Goal: Task Accomplishment & Management: Manage account settings

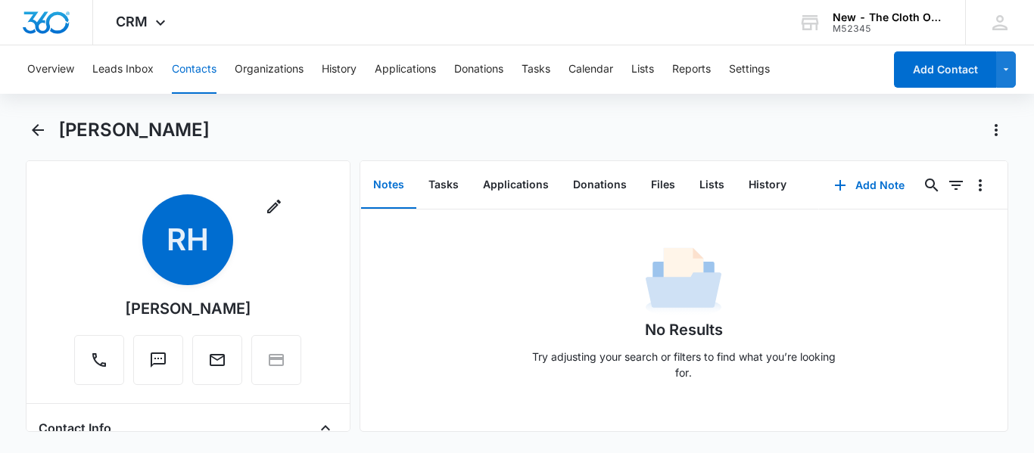
scroll to position [680, 0]
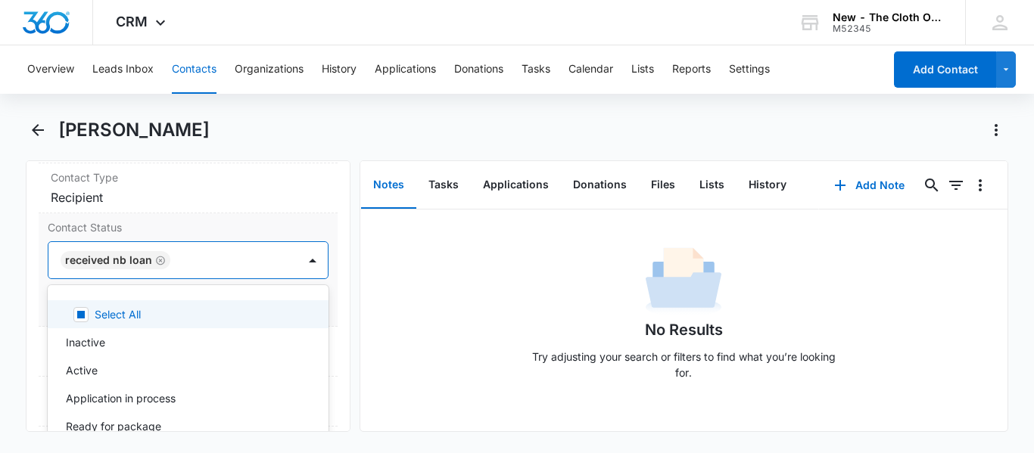
click at [201, 250] on div at bounding box center [226, 260] width 103 height 21
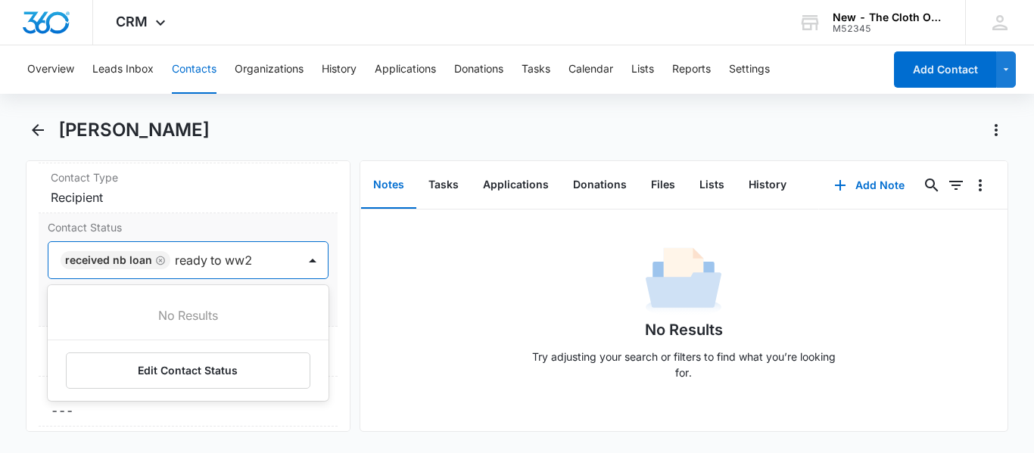
scroll to position [0, 0]
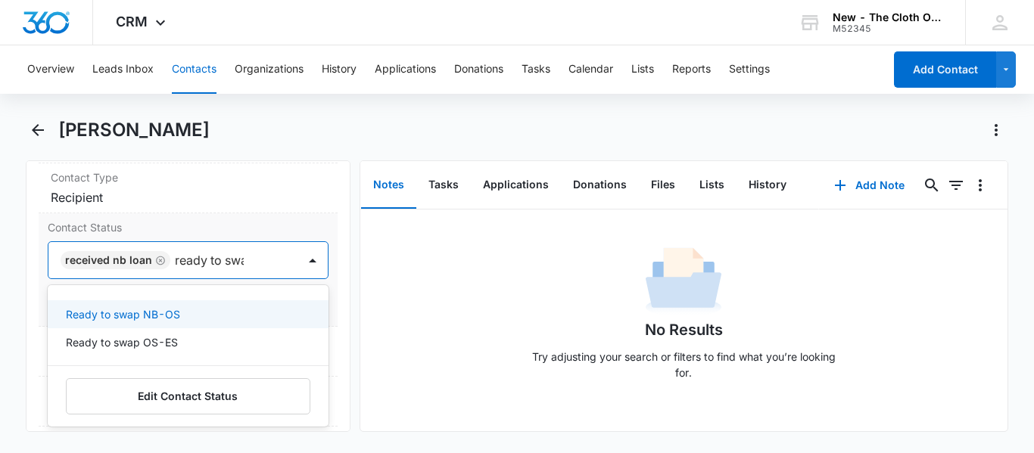
type input "ready to swap"
click at [95, 306] on p "Ready to swap NB-OS" at bounding box center [123, 314] width 114 height 16
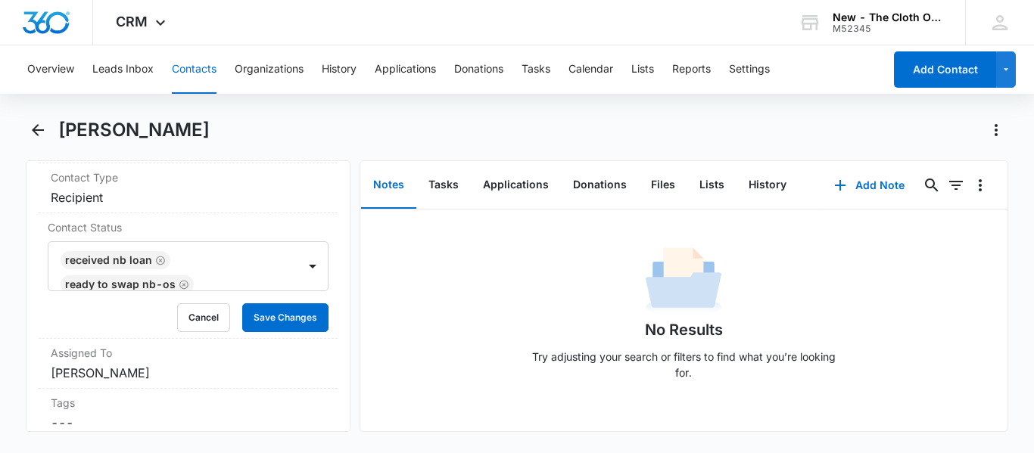
click at [332, 272] on div "Remove [GEOGRAPHIC_DATA][PERSON_NAME] Contact Info Name Cancel Save Changes [PE…" at bounding box center [188, 296] width 325 height 272
click at [285, 303] on button "Save Changes" at bounding box center [285, 317] width 86 height 29
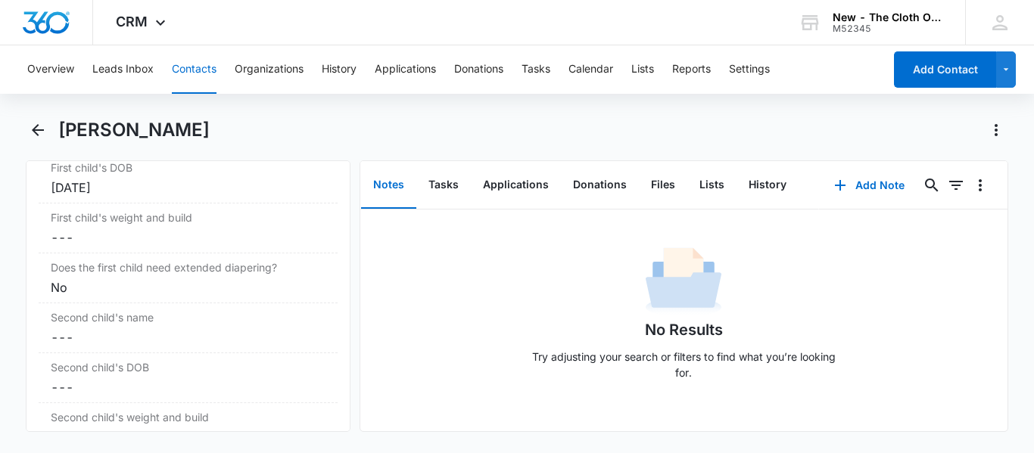
scroll to position [1842, 0]
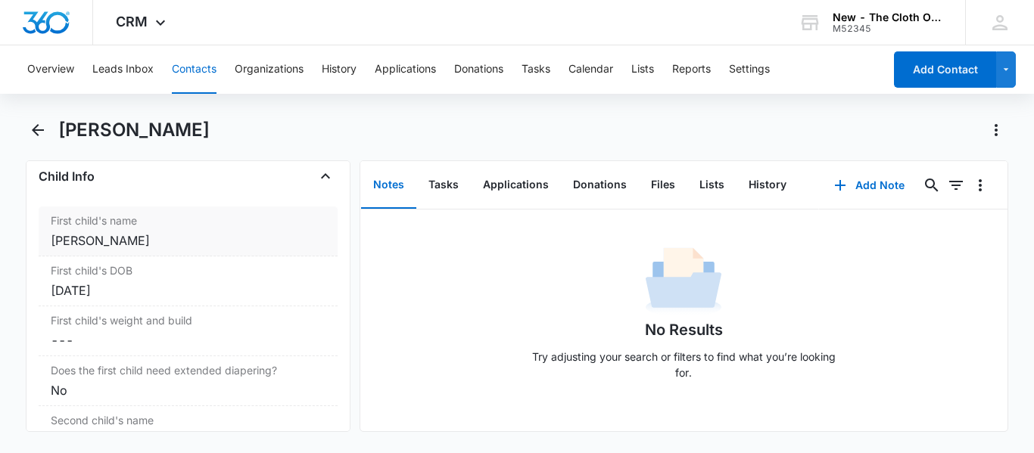
click at [78, 232] on div "[PERSON_NAME]" at bounding box center [188, 241] width 275 height 18
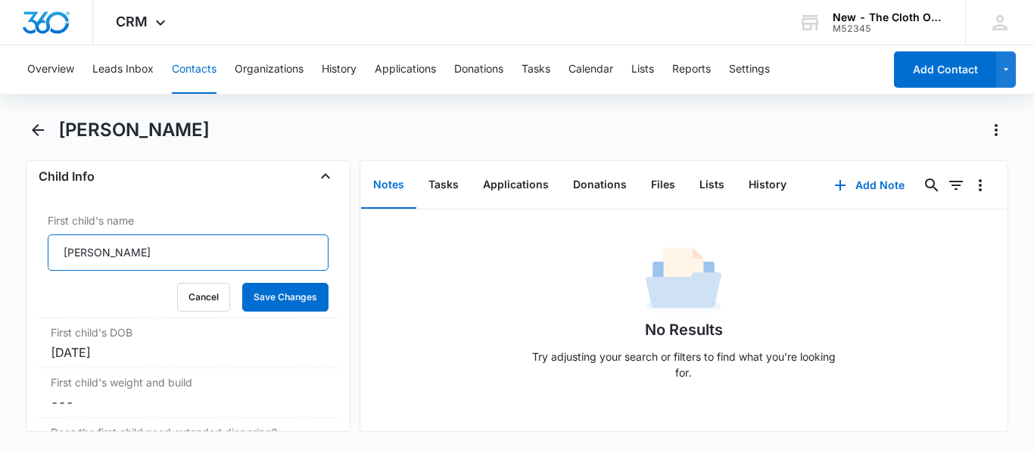
drag, startPoint x: 86, startPoint y: 238, endPoint x: 0, endPoint y: 243, distance: 85.6
click at [0, 243] on main "[PERSON_NAME] Remove [GEOGRAPHIC_DATA][PERSON_NAME] Contact Info Name Cancel Sa…" at bounding box center [517, 284] width 1034 height 332
type input "[GEOGRAPHIC_DATA]"
click at [283, 291] on button "Save Changes" at bounding box center [285, 297] width 86 height 29
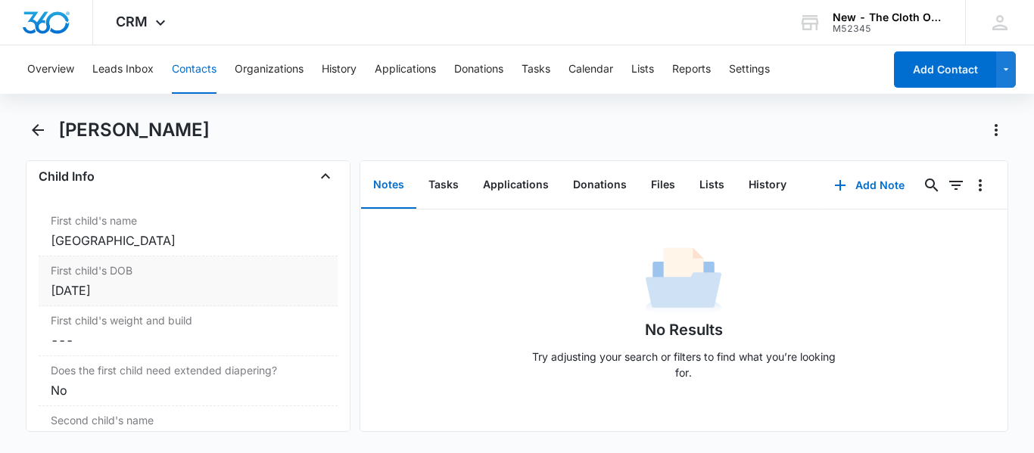
click at [89, 282] on div "[DATE]" at bounding box center [188, 291] width 275 height 18
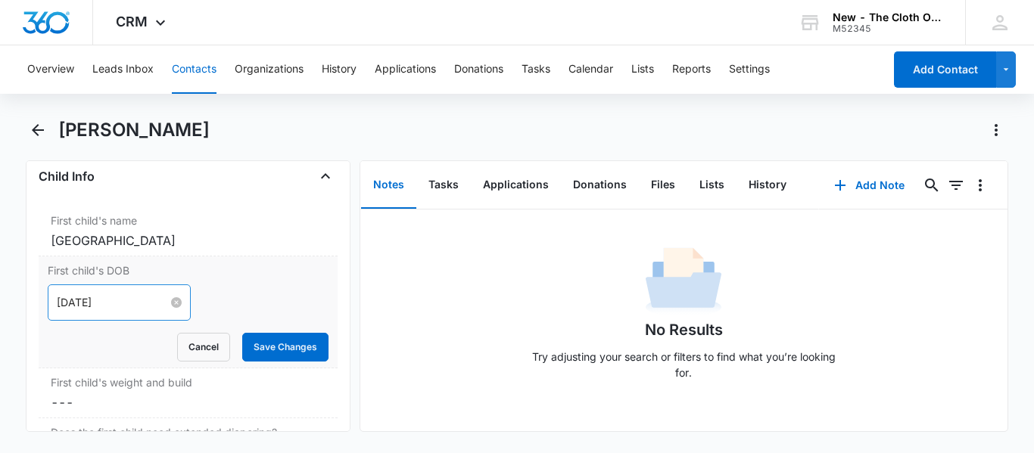
click at [95, 294] on input "[DATE]" at bounding box center [112, 302] width 111 height 17
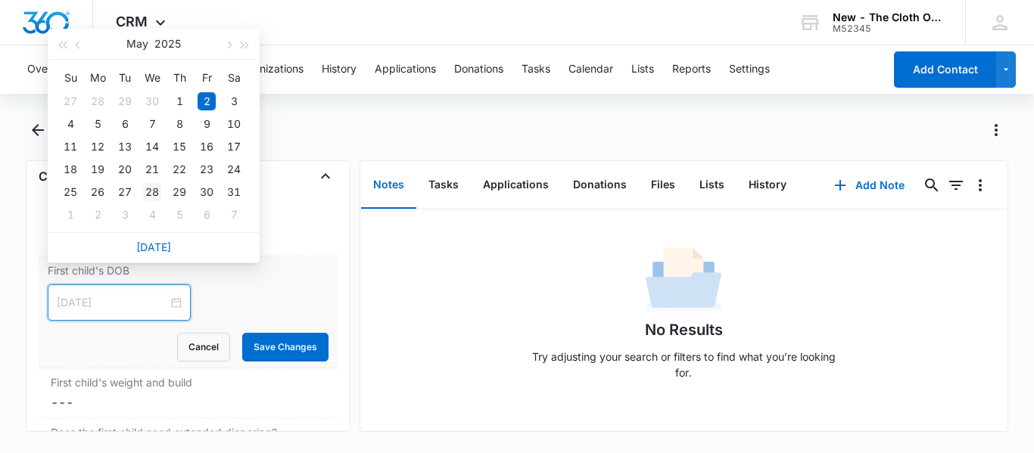
click at [154, 185] on div "28" at bounding box center [152, 192] width 18 height 18
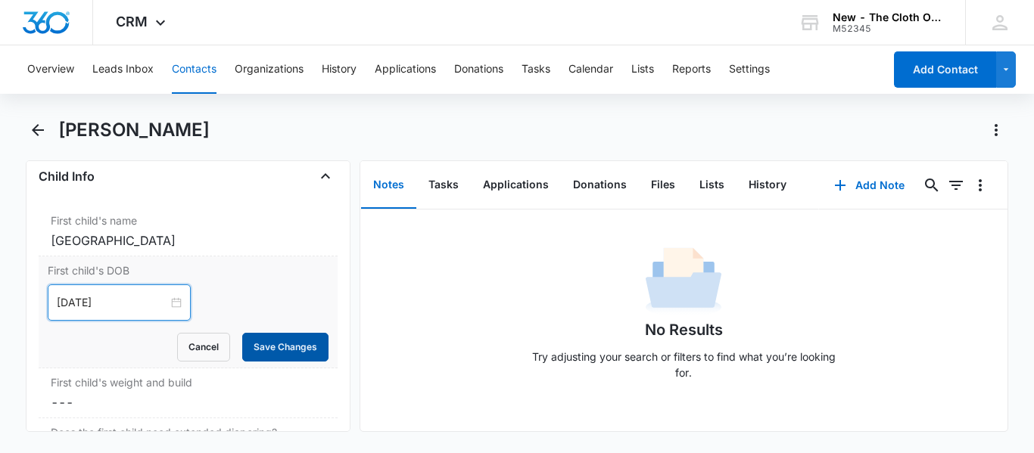
type input "[DATE]"
click at [266, 338] on button "Save Changes" at bounding box center [285, 347] width 86 height 29
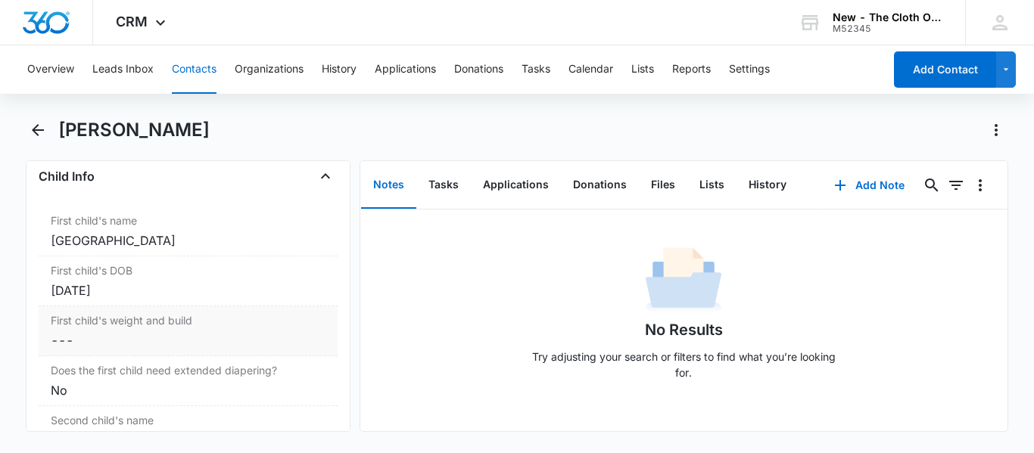
click at [100, 312] on div "First child's weight and build Cancel Save Changes ---" at bounding box center [188, 331] width 299 height 50
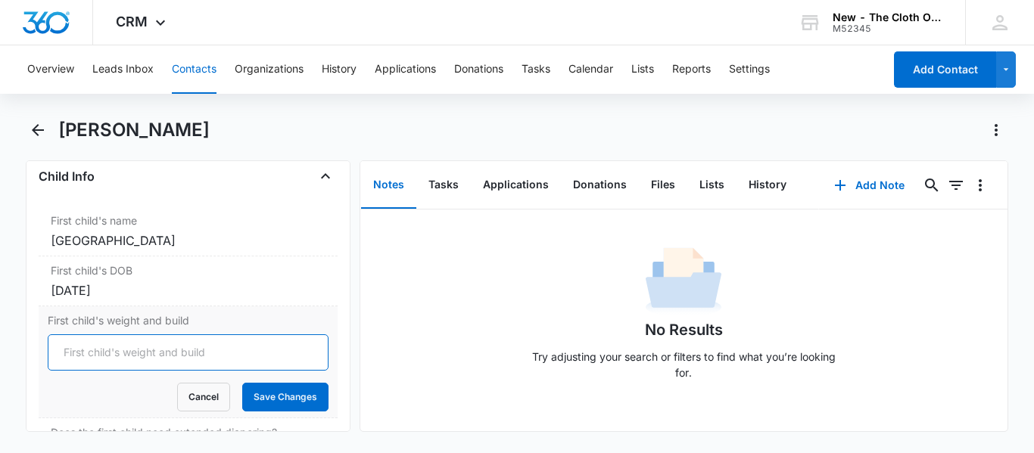
click at [105, 334] on input "First child's weight and build" at bounding box center [188, 352] width 281 height 36
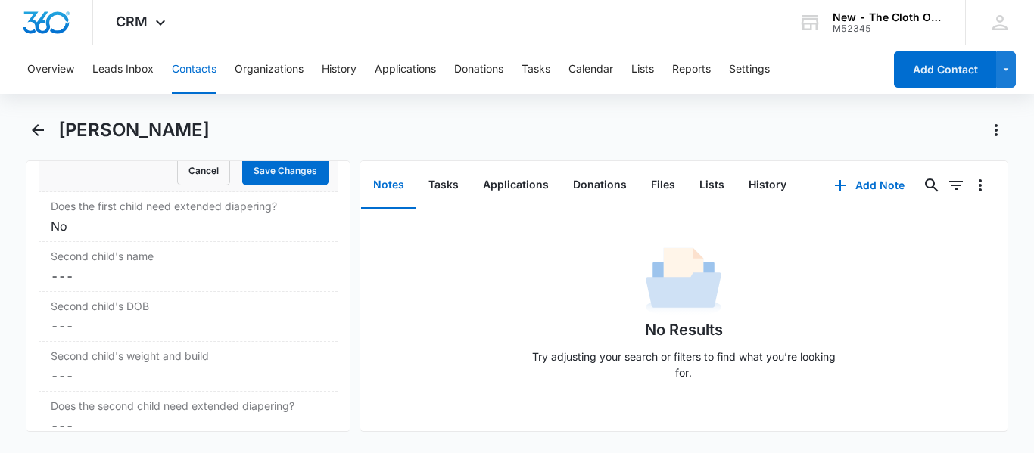
scroll to position [2008, 0]
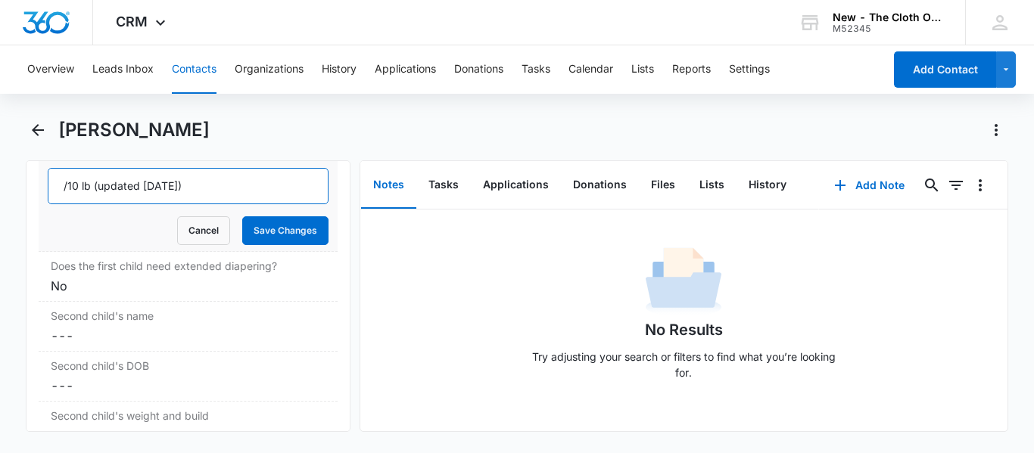
click at [66, 174] on input "/10 lb (updated [DATE])" at bounding box center [188, 186] width 281 height 36
type input "10 lb (updated [DATE])"
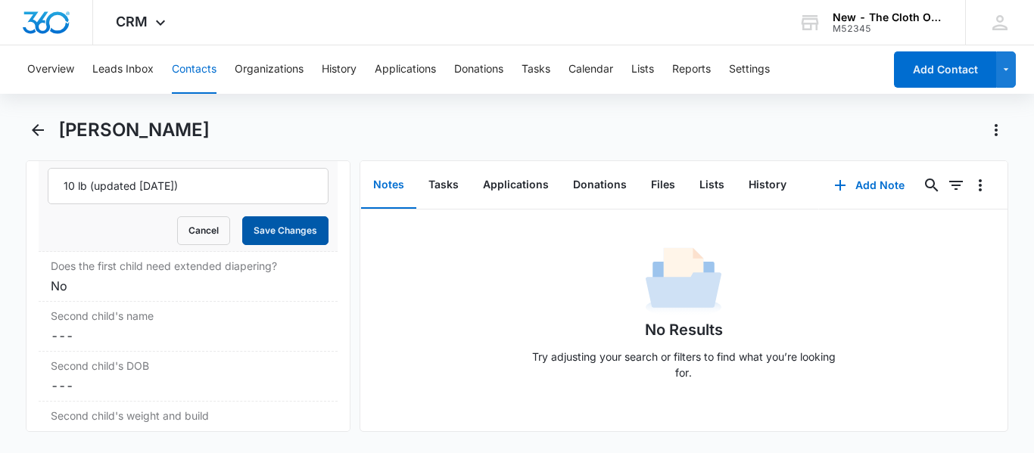
click at [265, 216] on button "Save Changes" at bounding box center [285, 230] width 86 height 29
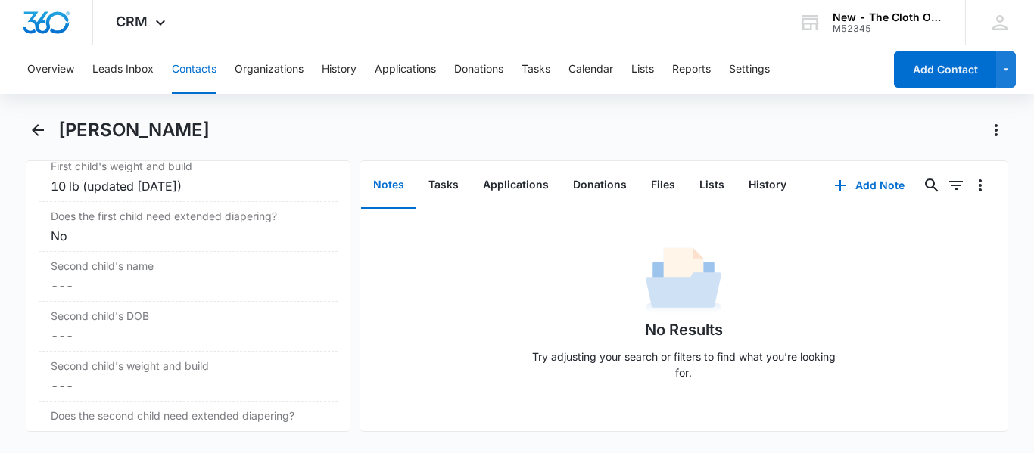
scroll to position [1966, 0]
